Goal: Task Accomplishment & Management: Manage account settings

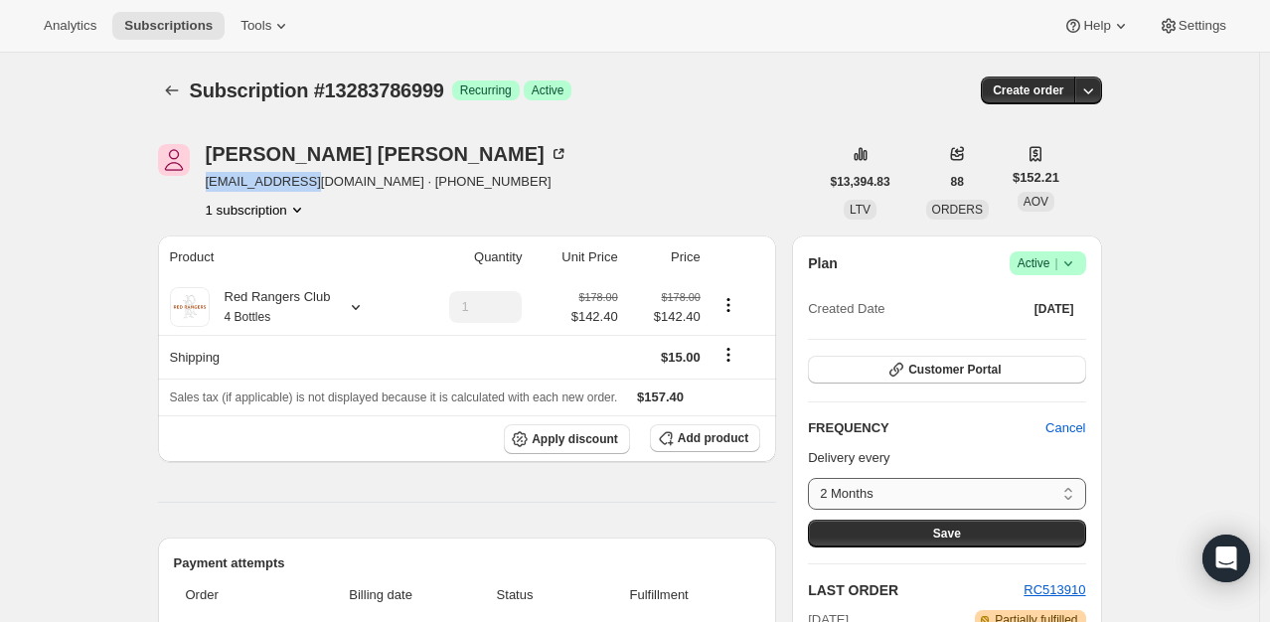
click at [1073, 485] on select "2 Months Custom..." at bounding box center [946, 494] width 277 height 32
select select "custom"
click at [813, 478] on select "2 Months Custom..." at bounding box center [946, 494] width 277 height 32
select select "MONTH"
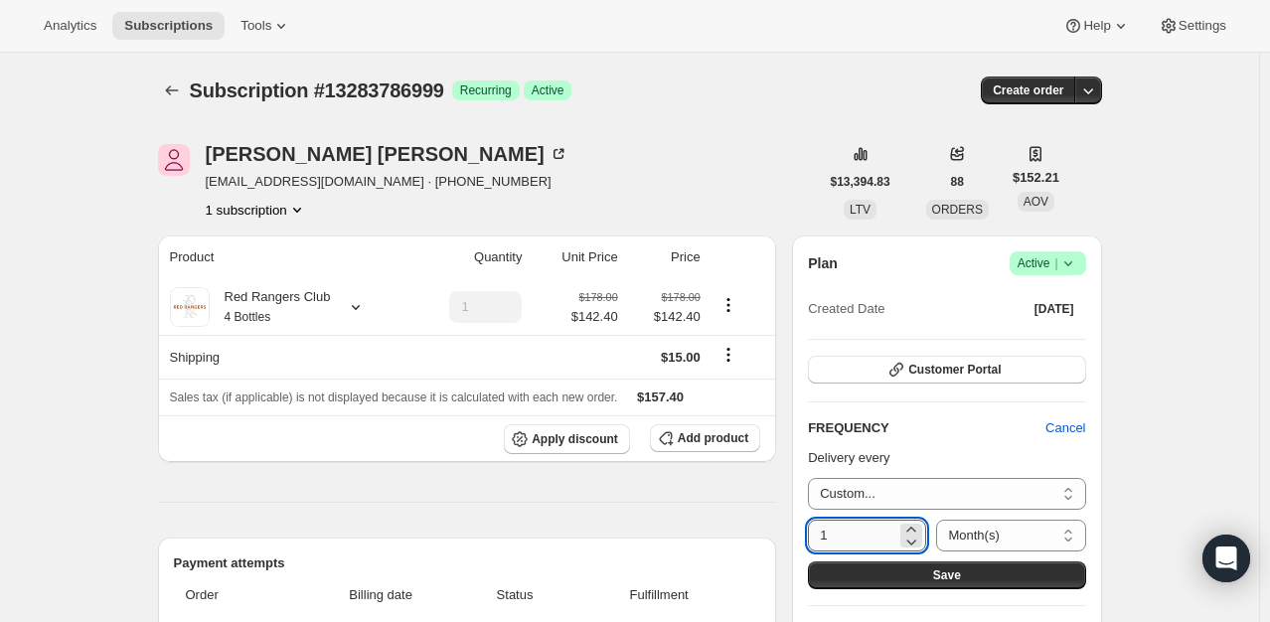
click at [850, 533] on input "1" at bounding box center [852, 536] width 88 height 32
type input "3"
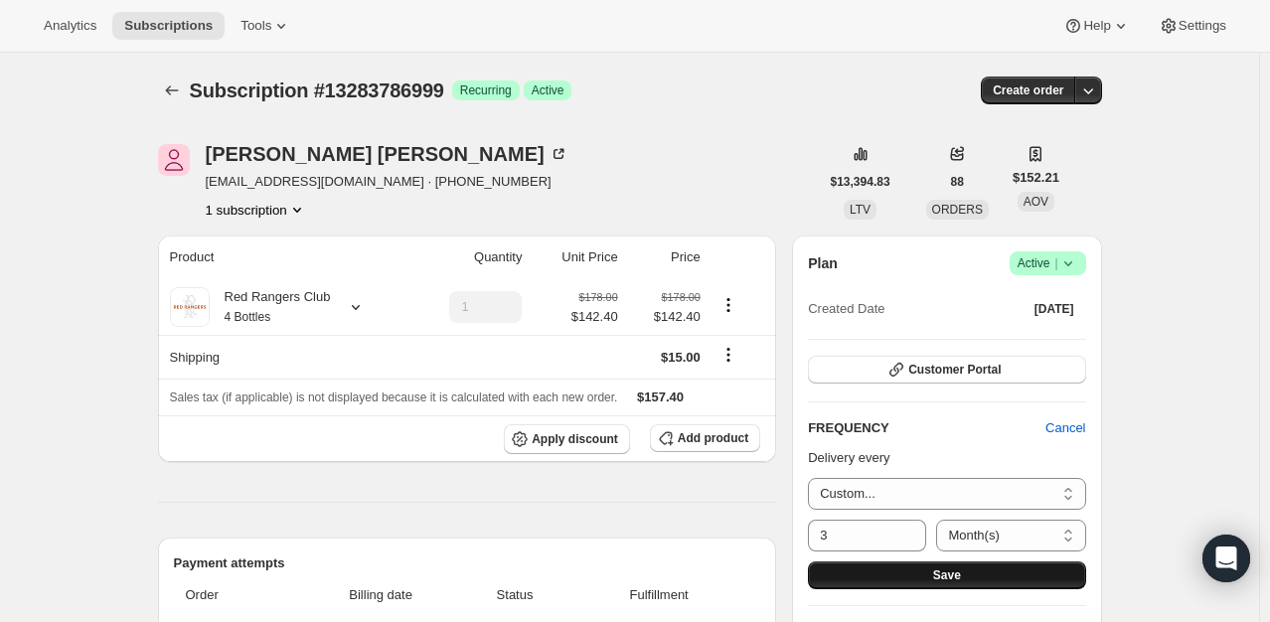
click at [923, 582] on button "Save" at bounding box center [946, 575] width 277 height 28
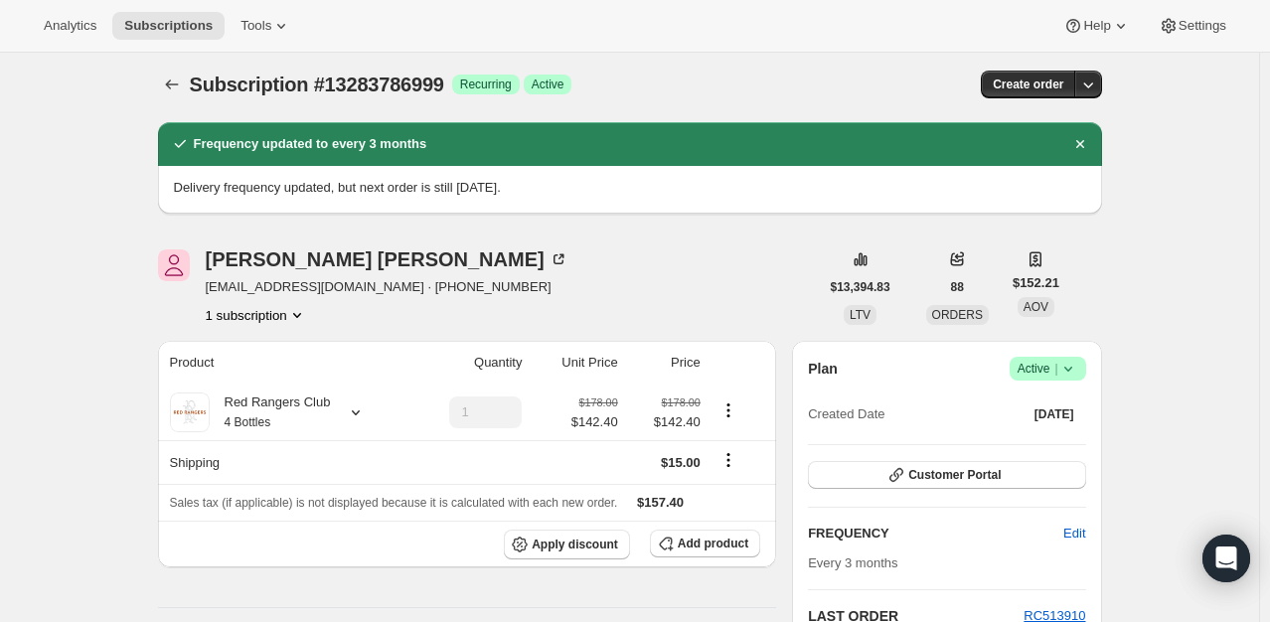
scroll to position [199, 0]
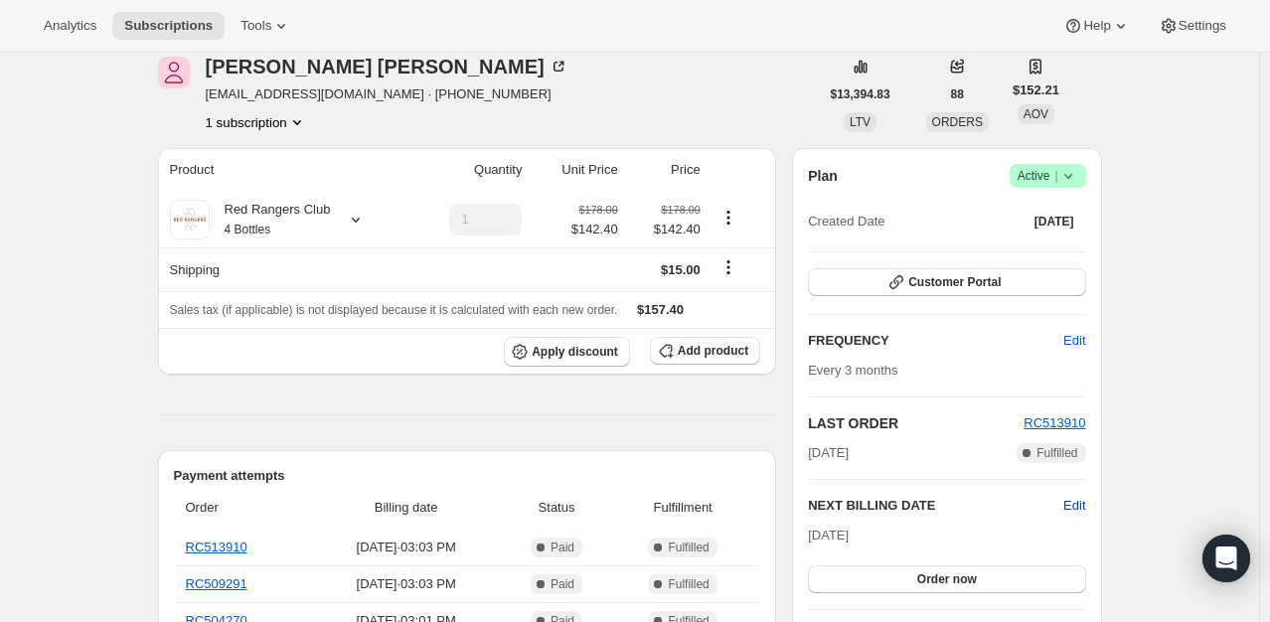
click at [1081, 500] on span "Edit" at bounding box center [1074, 506] width 22 height 20
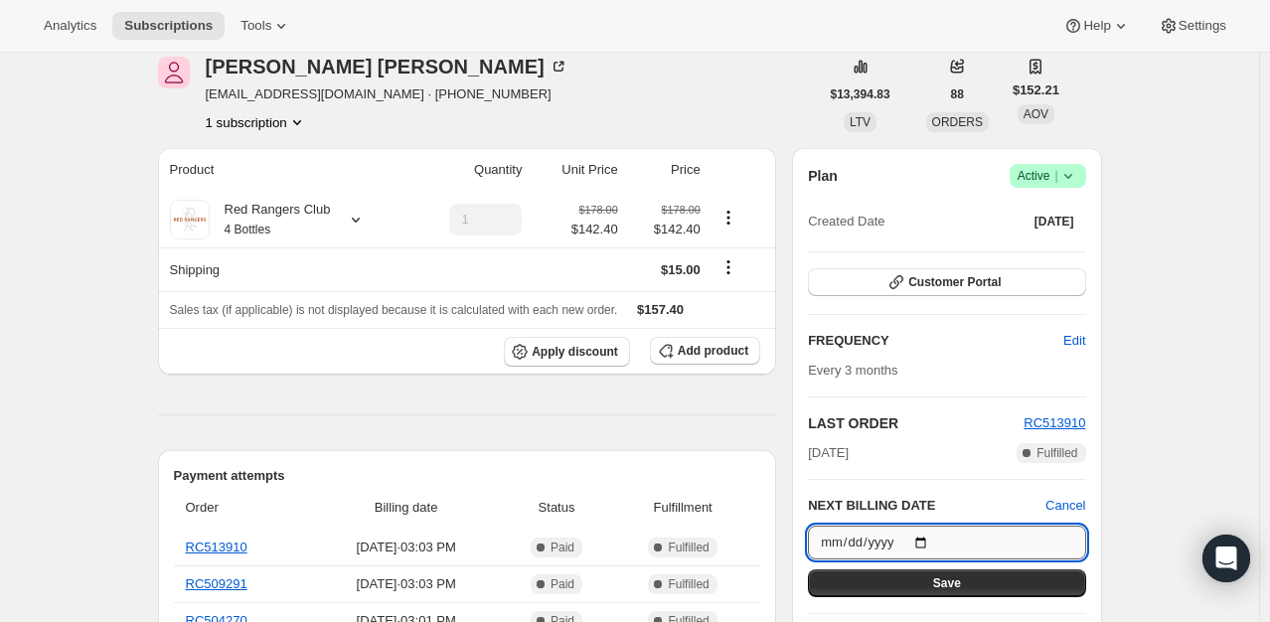
click at [924, 538] on input "[DATE]" at bounding box center [946, 542] width 277 height 34
type input "[DATE]"
click at [1004, 580] on button "Save" at bounding box center [946, 583] width 277 height 28
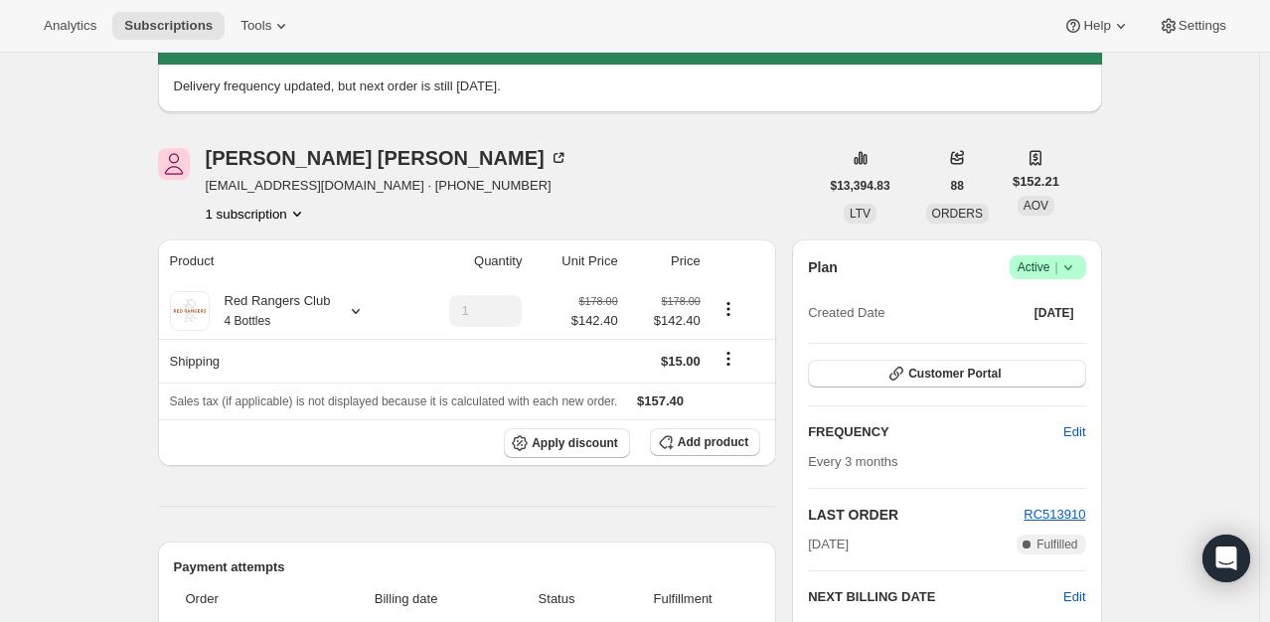
scroll to position [397, 0]
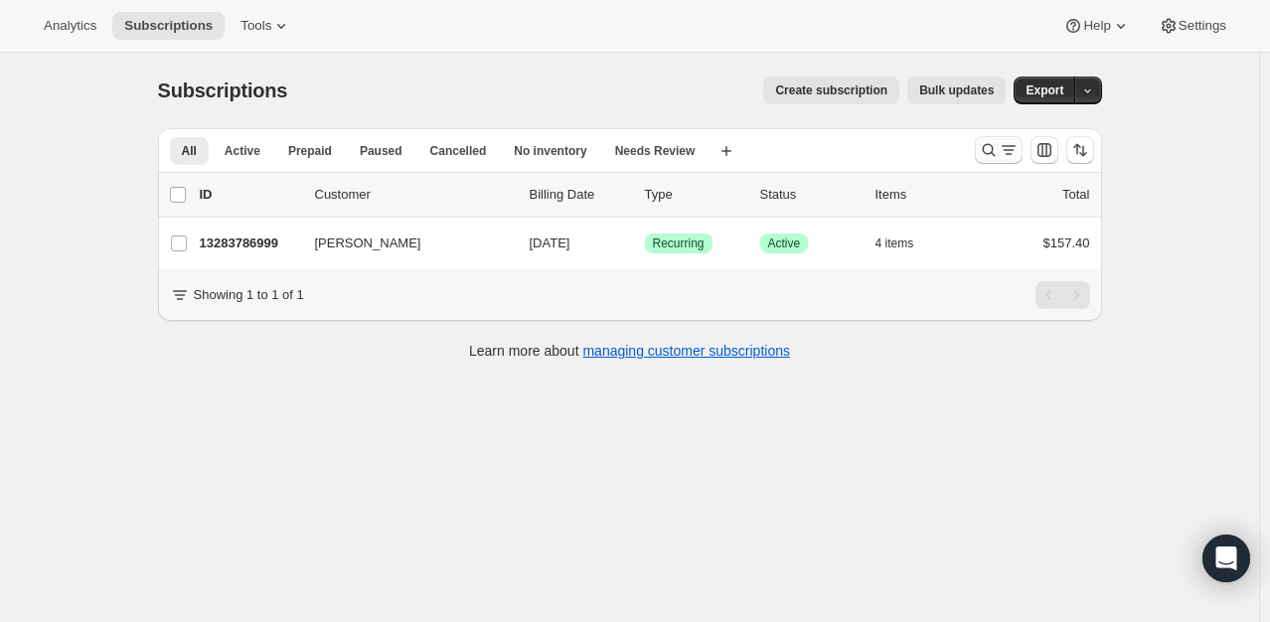
click at [978, 151] on button "Search and filter results" at bounding box center [999, 150] width 48 height 28
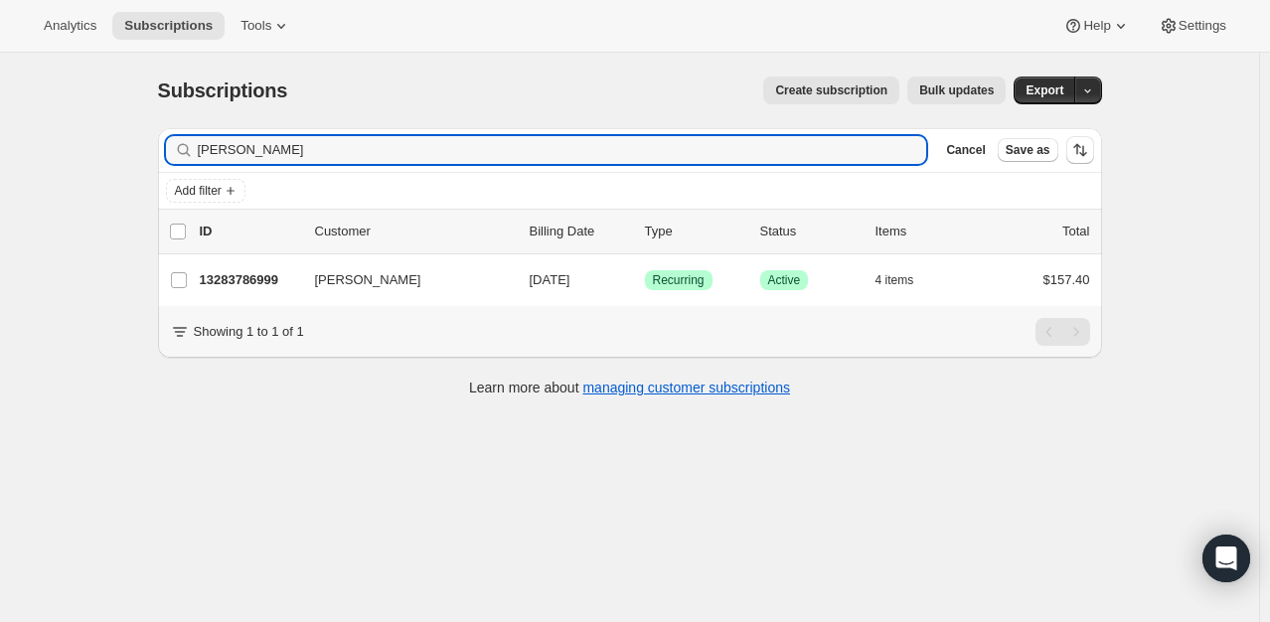
drag, startPoint x: 284, startPoint y: 154, endPoint x: 38, endPoint y: 88, distance: 254.9
click at [38, 88] on div "Subscriptions. This page is ready Subscriptions Create subscription Bulk update…" at bounding box center [629, 364] width 1259 height 622
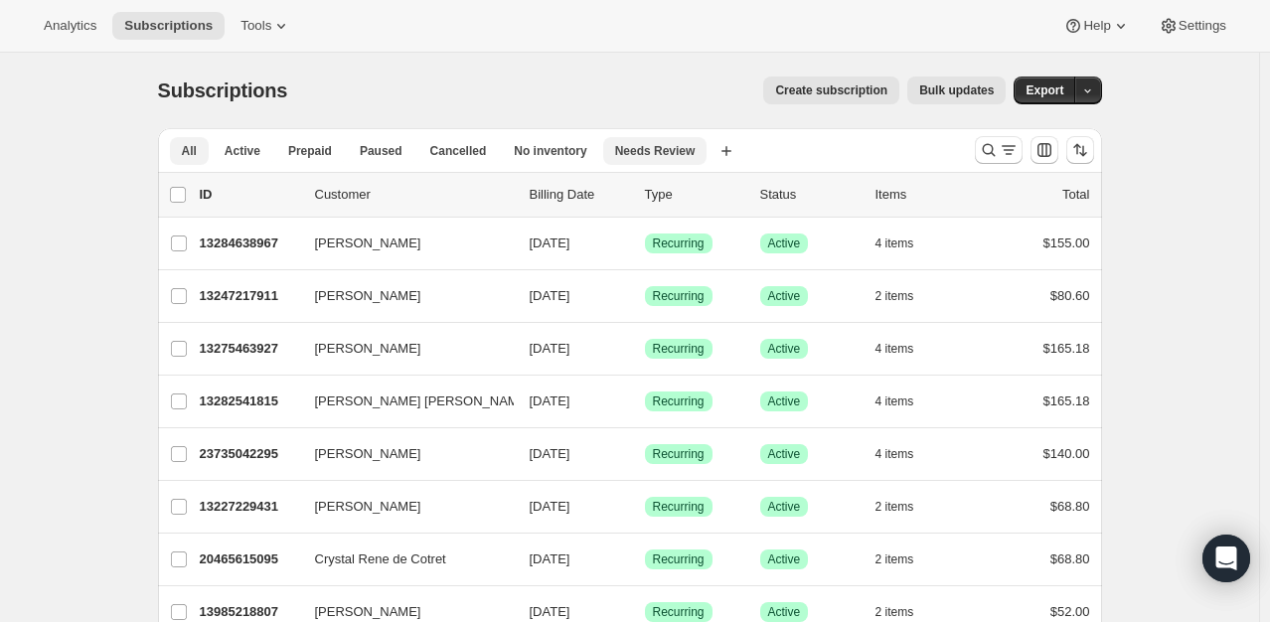
click at [667, 146] on span "Needs Review" at bounding box center [655, 151] width 80 height 16
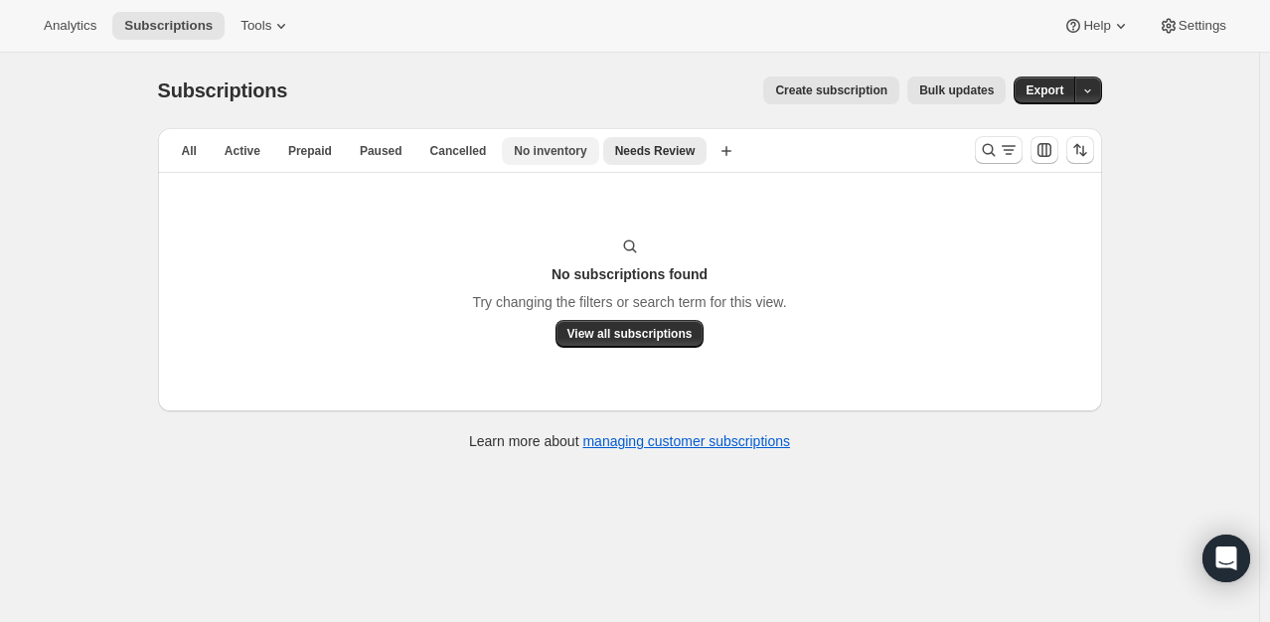
click at [576, 152] on button "No inventory" at bounding box center [550, 151] width 96 height 28
click at [425, 140] on button "Cancelled" at bounding box center [458, 151] width 80 height 28
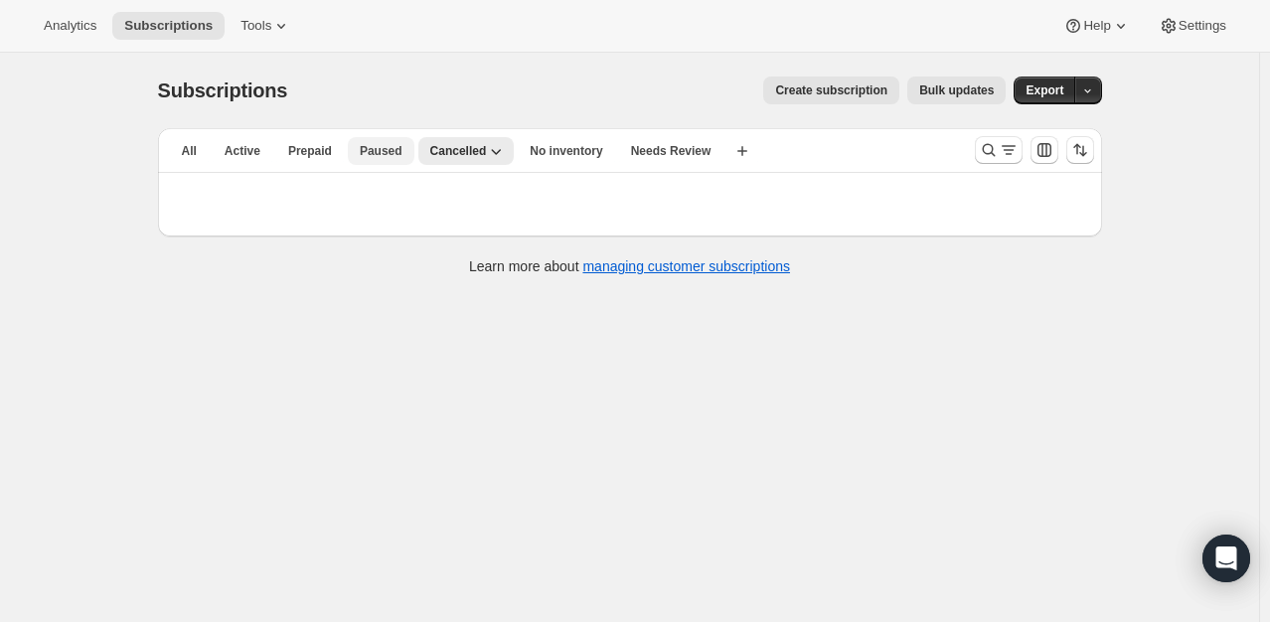
click at [368, 149] on span "Paused" at bounding box center [381, 151] width 43 height 16
click at [294, 150] on span "Prepaid" at bounding box center [310, 151] width 44 height 16
click at [257, 149] on span "Active" at bounding box center [243, 151] width 36 height 16
click at [179, 144] on button "All" at bounding box center [189, 151] width 39 height 28
click at [189, 148] on span "All" at bounding box center [189, 151] width 15 height 16
